Goal: Transaction & Acquisition: Purchase product/service

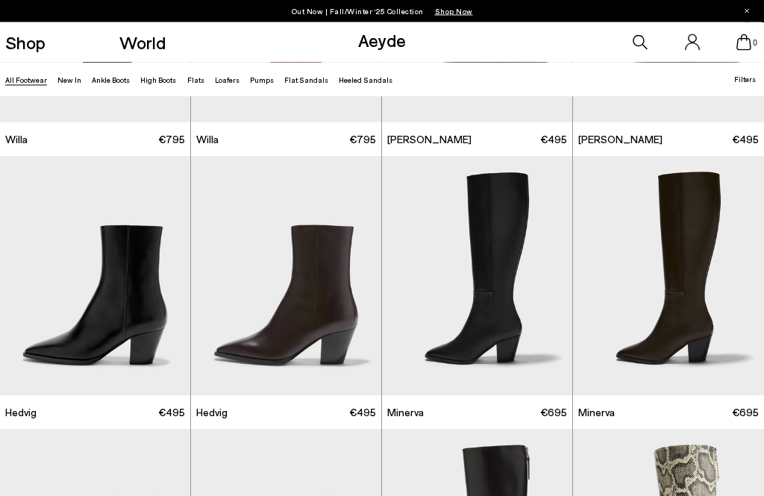
scroll to position [1117, 0]
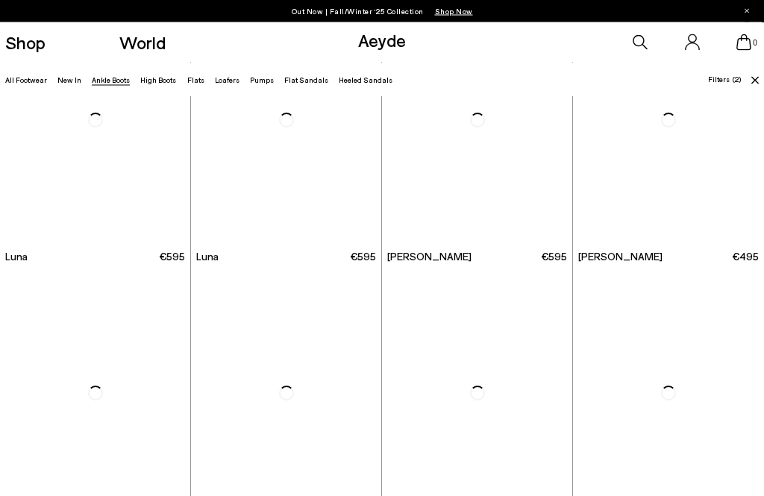
scroll to position [979, 0]
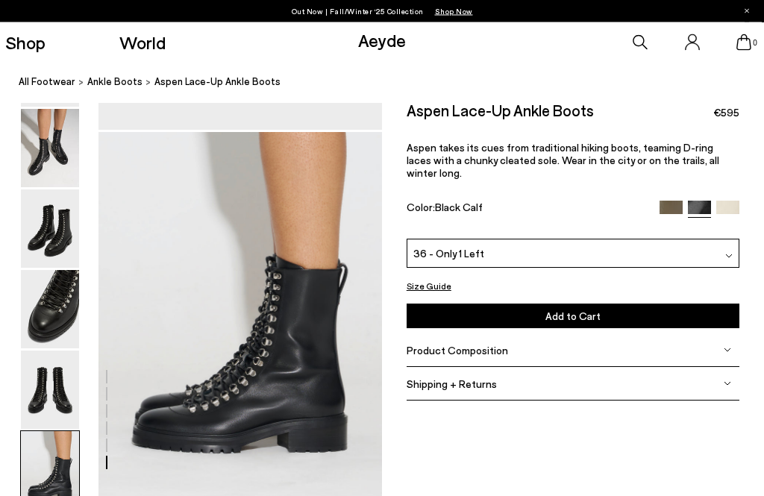
scroll to position [1878, 0]
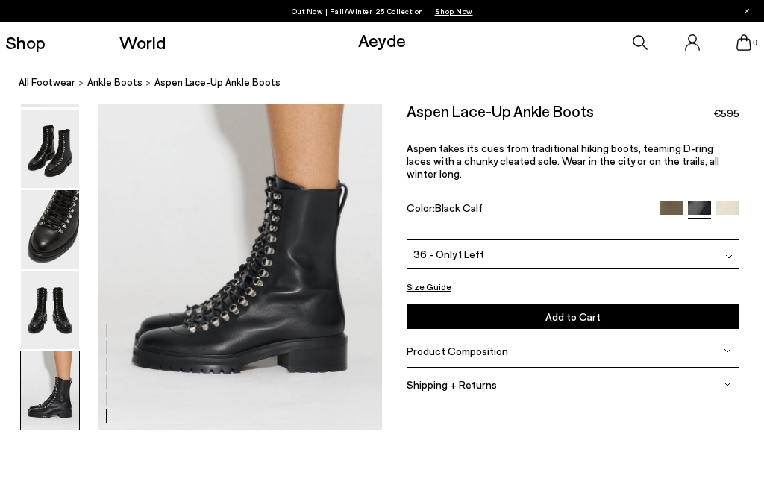
click at [57, 391] on img at bounding box center [50, 390] width 58 height 78
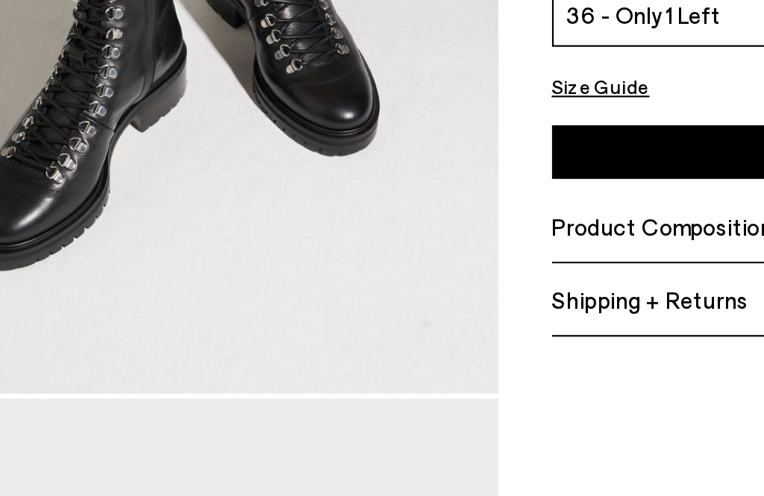
scroll to position [441, 0]
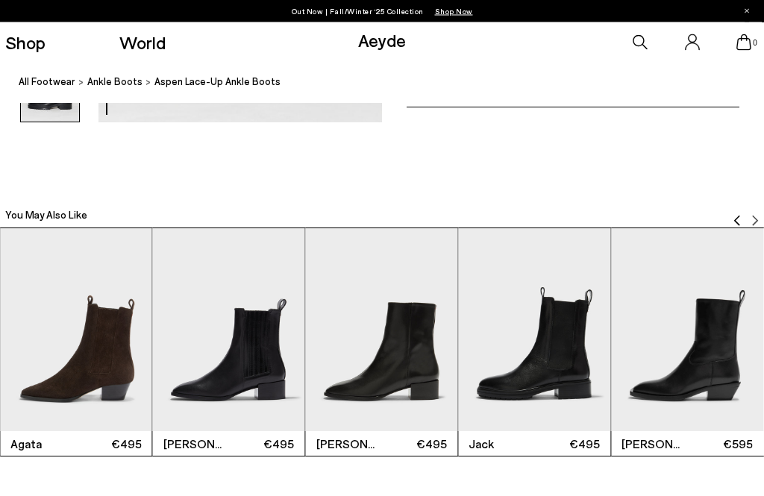
scroll to position [2260, 0]
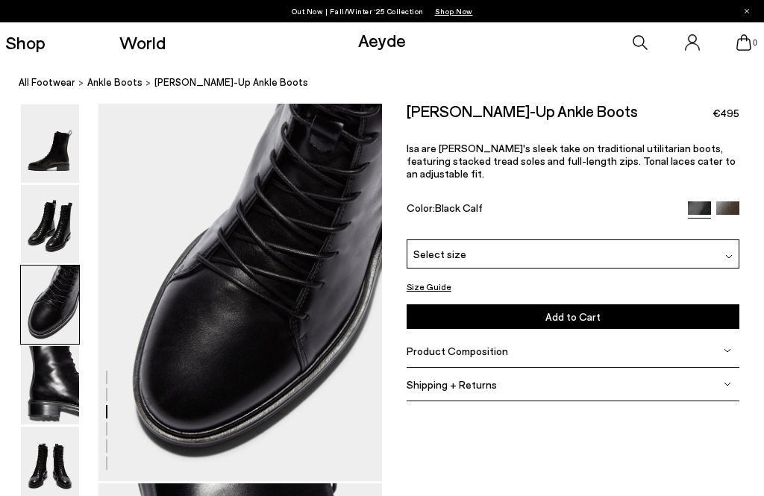
scroll to position [761, 0]
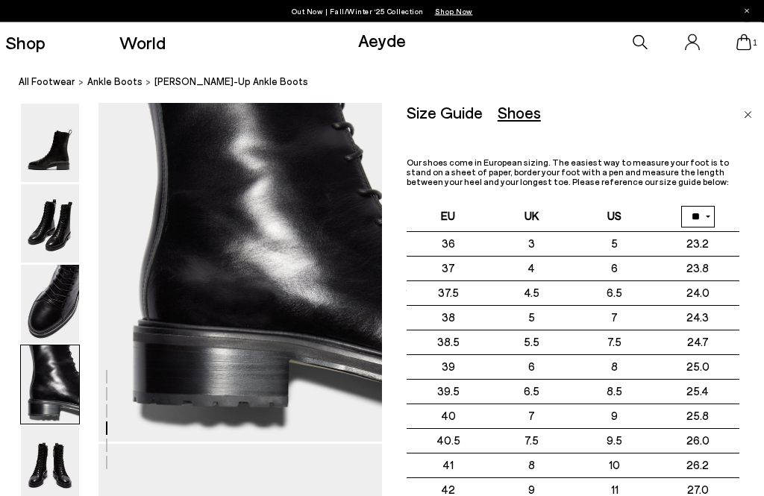
scroll to position [1186, 0]
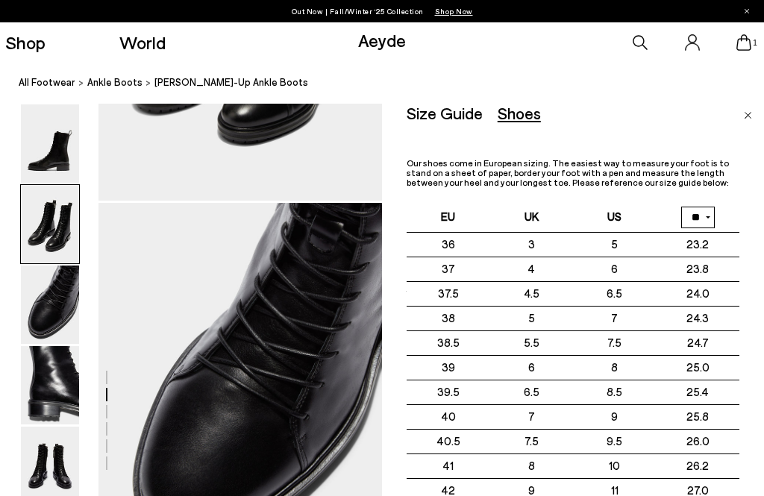
scroll to position [660, 0]
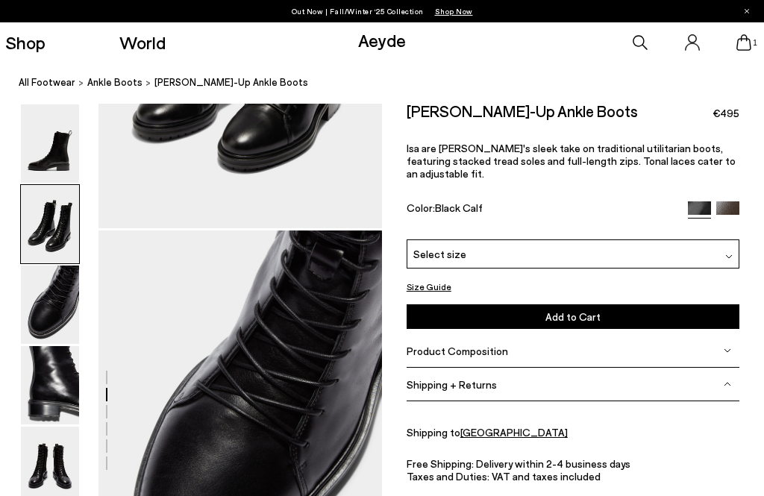
scroll to position [620, 0]
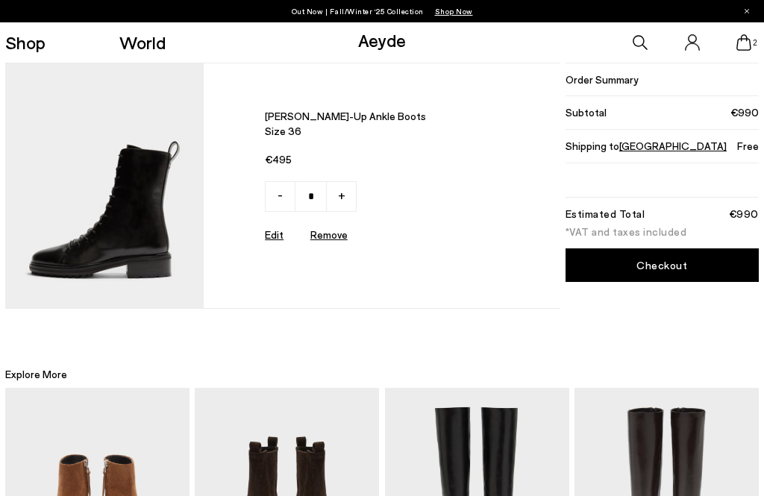
type input "*"
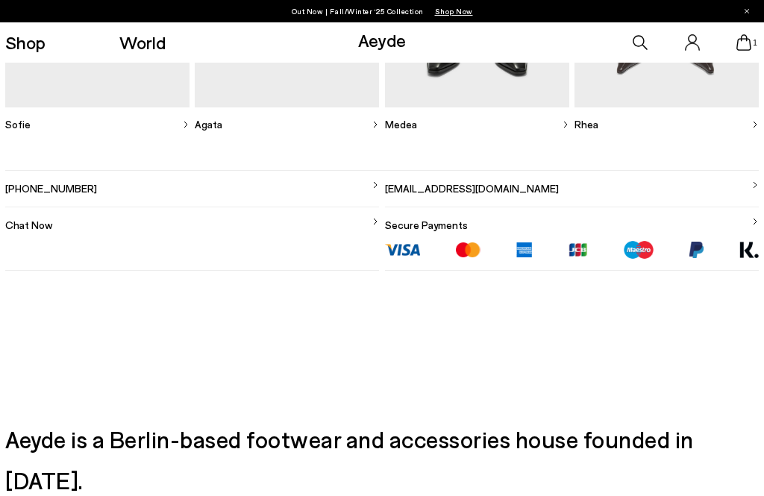
scroll to position [515, 0]
